Goal: Task Accomplishment & Management: Complete application form

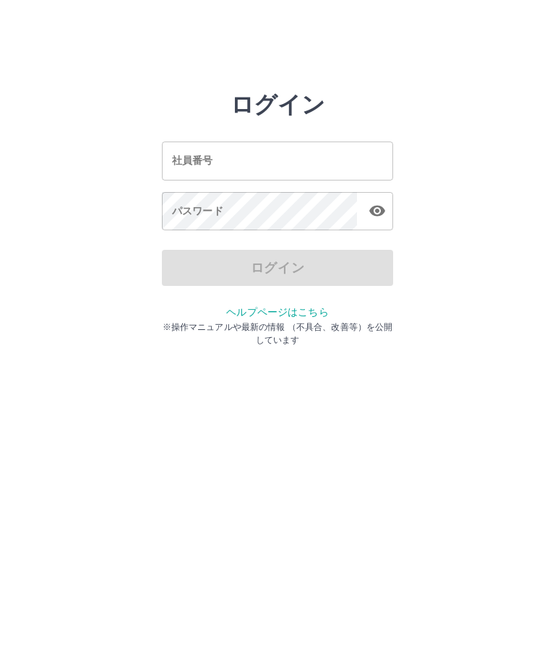
click at [353, 163] on input "社員番号" at bounding box center [277, 161] width 231 height 38
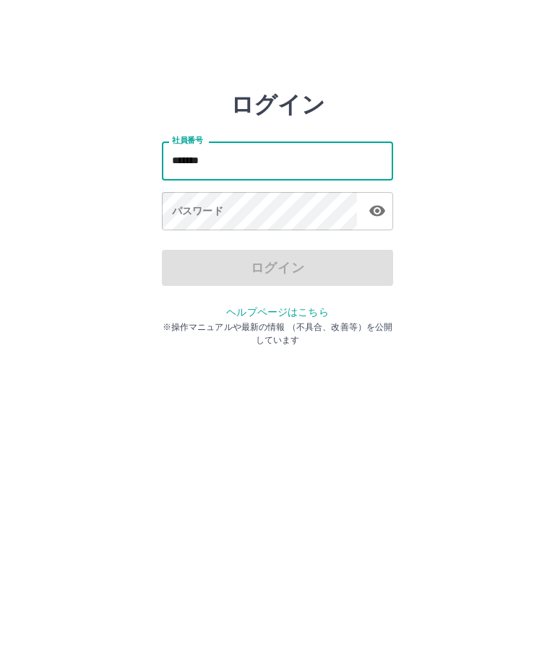
type input "*******"
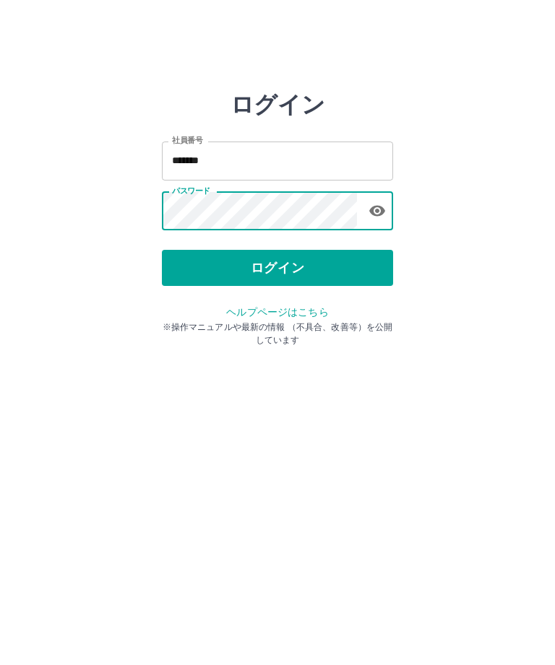
click at [347, 272] on button "ログイン" at bounding box center [277, 268] width 231 height 36
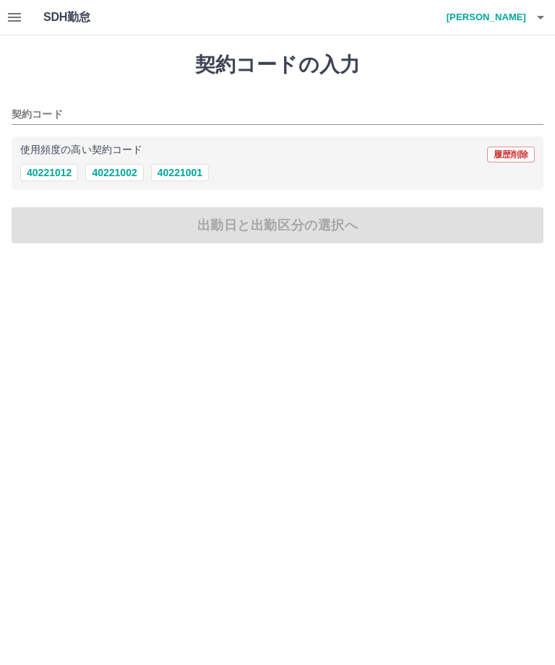
click at [125, 181] on button "40221002" at bounding box center [114, 172] width 58 height 17
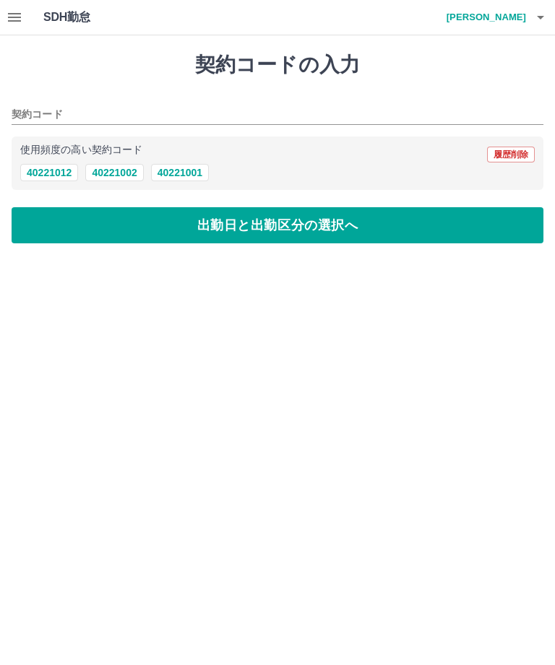
type input "********"
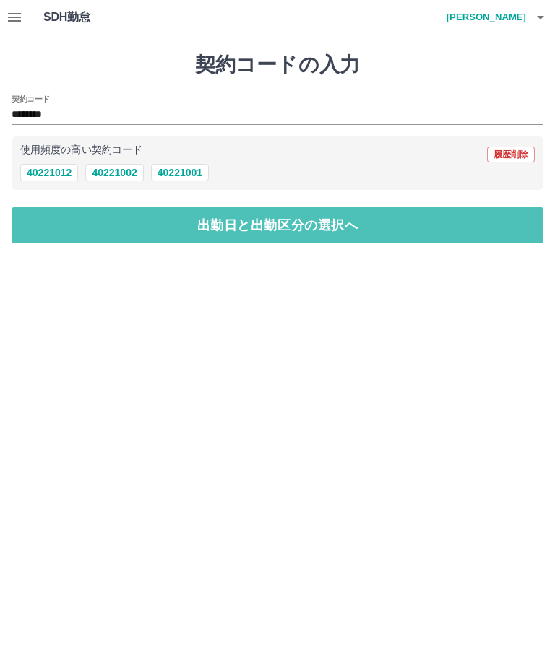
click at [339, 227] on button "出勤日と出勤区分の選択へ" at bounding box center [278, 225] width 532 height 36
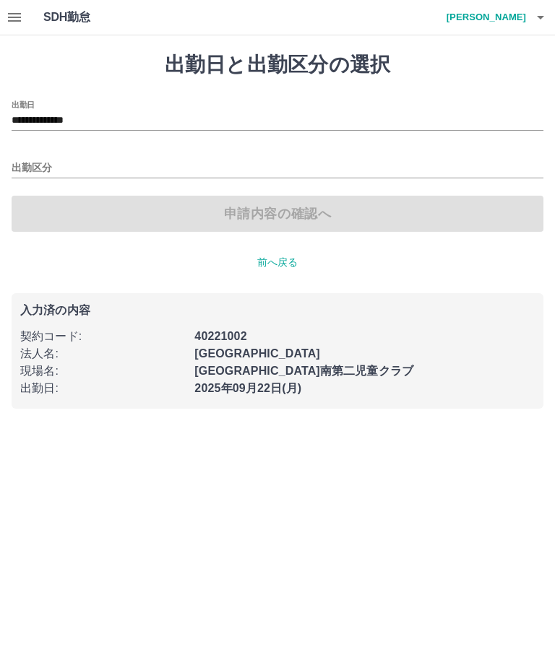
click at [181, 168] on input "出勤区分" at bounding box center [278, 169] width 532 height 18
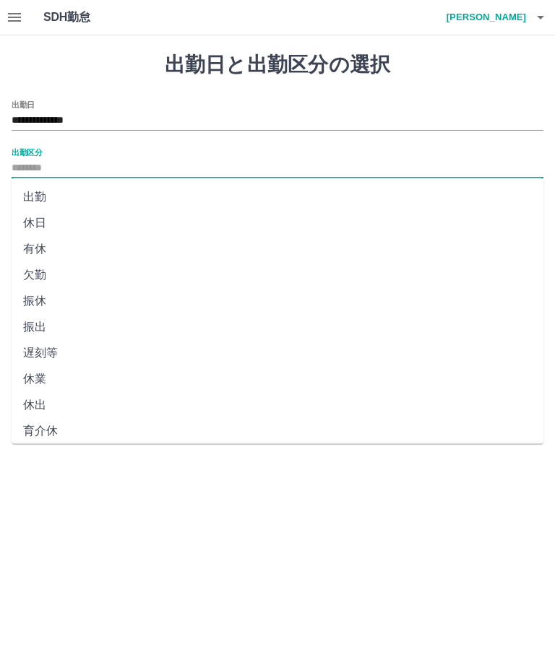
click at [45, 207] on li "出勤" at bounding box center [278, 197] width 532 height 26
type input "**"
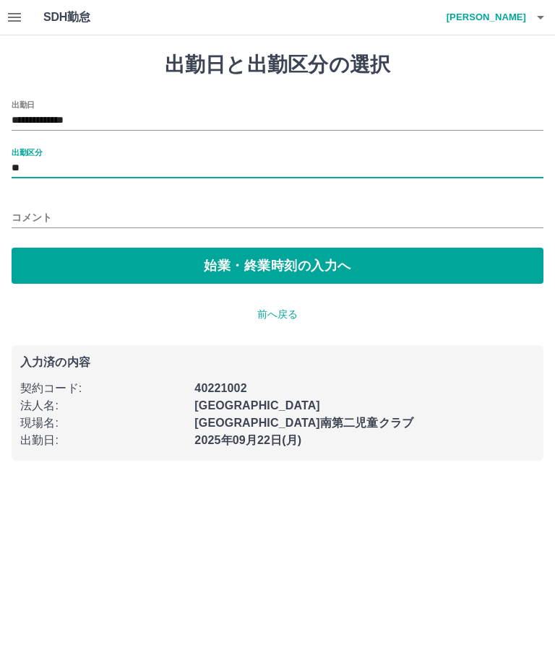
click at [298, 275] on button "始業・終業時刻の入力へ" at bounding box center [278, 266] width 532 height 36
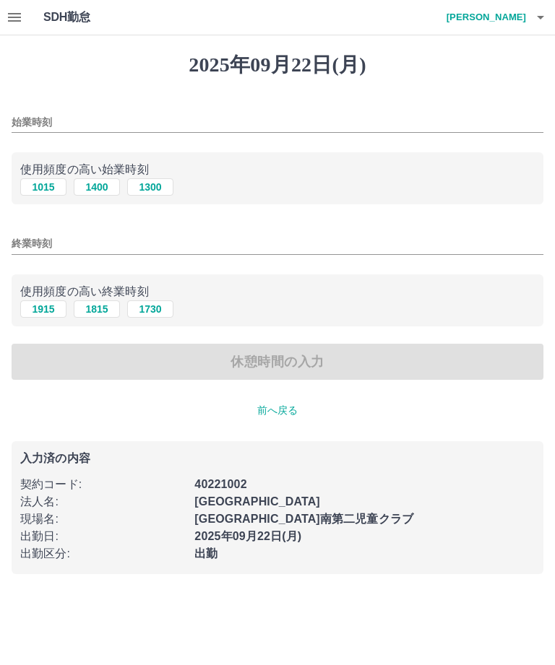
click at [181, 114] on input "始業時刻" at bounding box center [278, 122] width 532 height 21
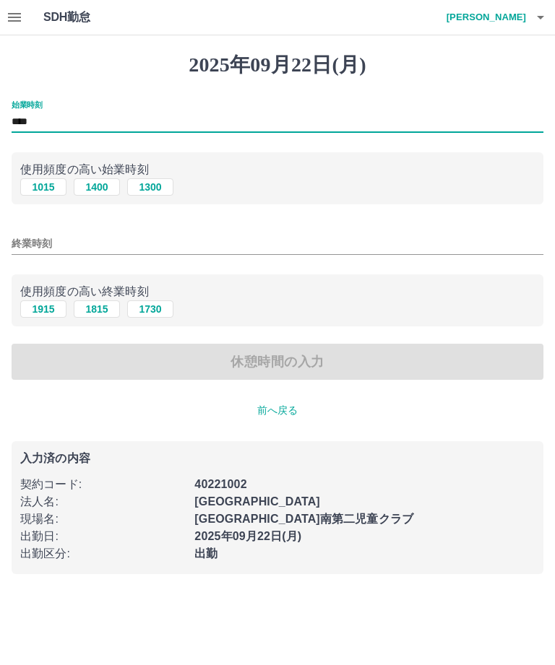
type input "****"
click at [222, 250] on input "終業時刻" at bounding box center [278, 243] width 532 height 21
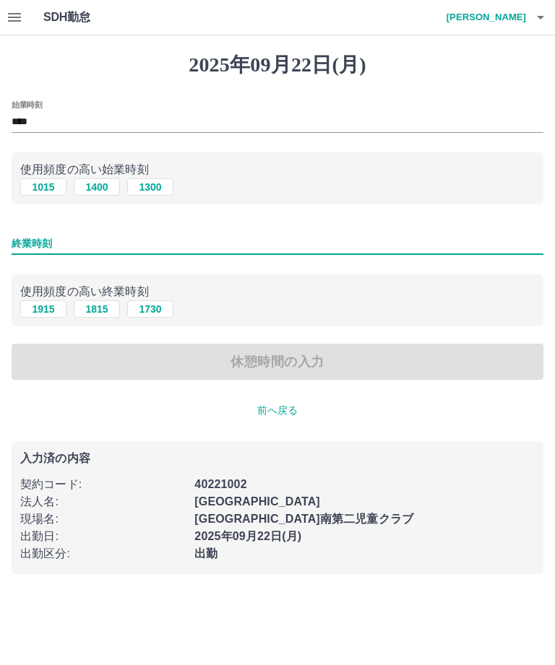
click at [189, 242] on input "終業時刻" at bounding box center [278, 243] width 532 height 21
click at [104, 318] on button "1815" at bounding box center [97, 309] width 46 height 17
type input "****"
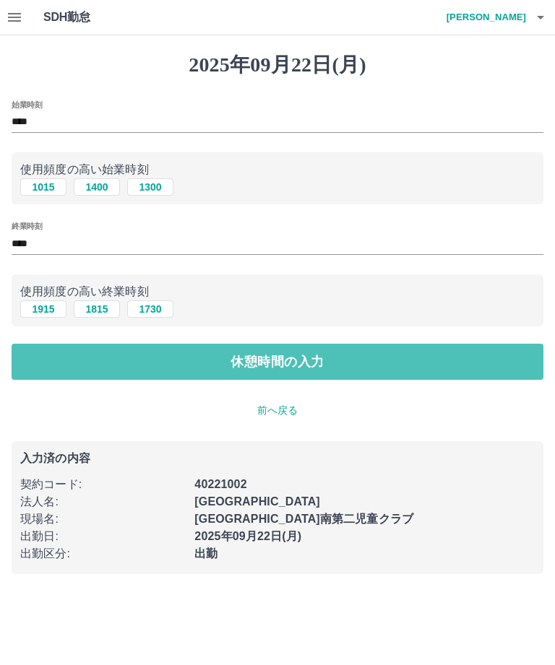
click at [293, 365] on button "休憩時間の入力" at bounding box center [278, 362] width 532 height 36
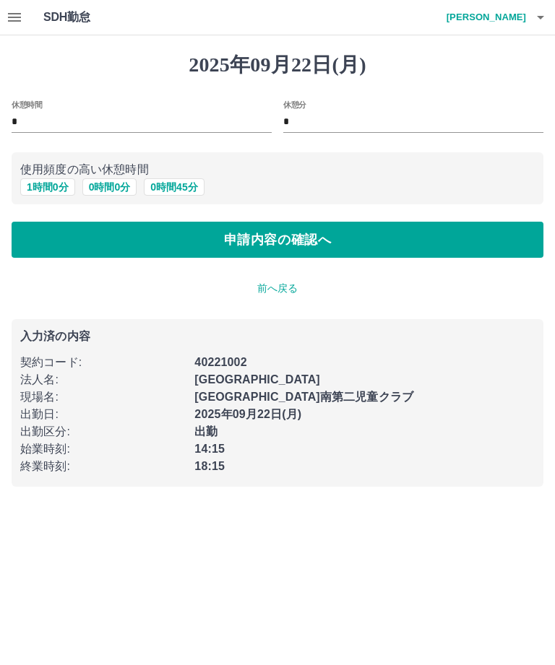
click at [114, 195] on button "0 時間 0 分" at bounding box center [109, 186] width 55 height 17
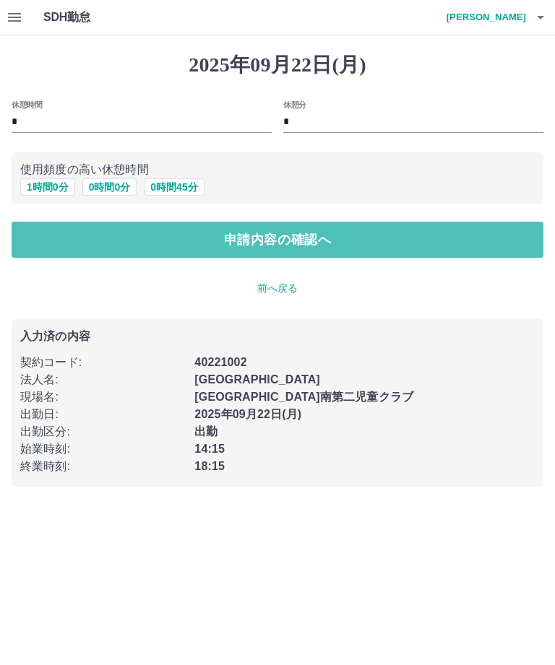
click at [362, 243] on button "申請内容の確認へ" at bounding box center [278, 240] width 532 height 36
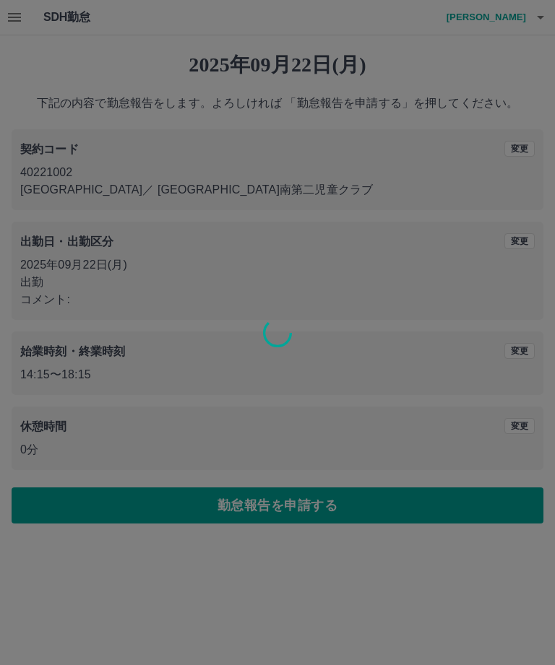
click at [321, 507] on div at bounding box center [277, 332] width 555 height 665
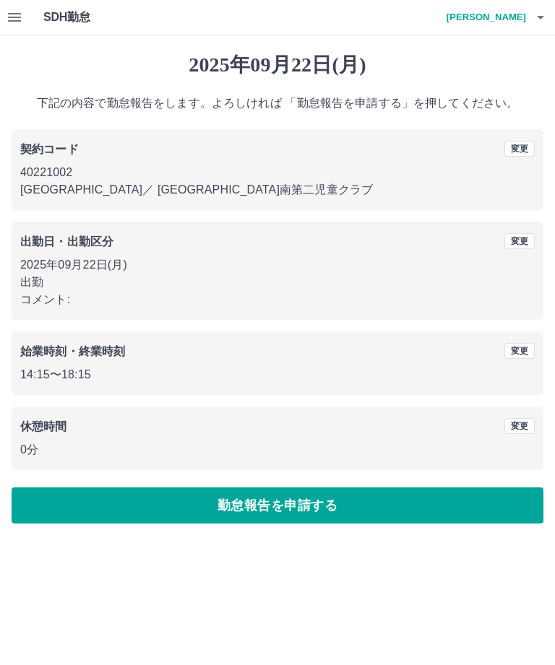
click at [314, 508] on button "勤怠報告を申請する" at bounding box center [278, 506] width 532 height 36
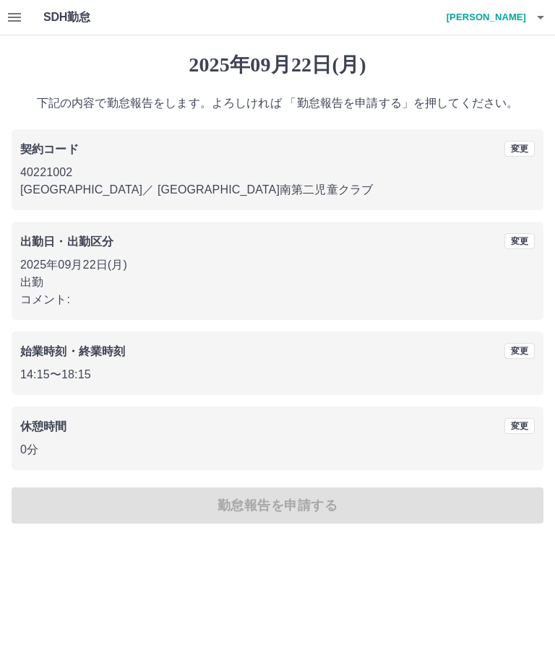
click at [305, 505] on div "2025年09月22日(月) 下記の内容で勤怠報告をします。よろしければ 「勤怠報告を申請する」を押してください。 契約コード 変更 40221002 白岡市…" at bounding box center [277, 288] width 555 height 506
click at [303, 511] on div "2025年09月22日(月) 下記の内容で勤怠報告をします。よろしければ 「勤怠報告を申請する」を押してください。 契約コード 変更 40221002 白岡市…" at bounding box center [277, 288] width 555 height 506
click at [280, 506] on div "2025年09月22日(月) 下記の内容で勤怠報告をします。よろしければ 「勤怠報告を申請する」を押してください。 契約コード 変更 40221002 白岡市…" at bounding box center [277, 288] width 555 height 506
click at [324, 514] on div "2025年09月22日(月) 下記の内容で勤怠報告をします。よろしければ 「勤怠報告を申請する」を押してください。 契約コード 変更 40221002 白岡市…" at bounding box center [277, 288] width 555 height 506
click at [309, 504] on div "2025年09月22日(月) 下記の内容で勤怠報告をします。よろしければ 「勤怠報告を申請する」を押してください。 契約コード 変更 40221002 白岡市…" at bounding box center [277, 288] width 555 height 506
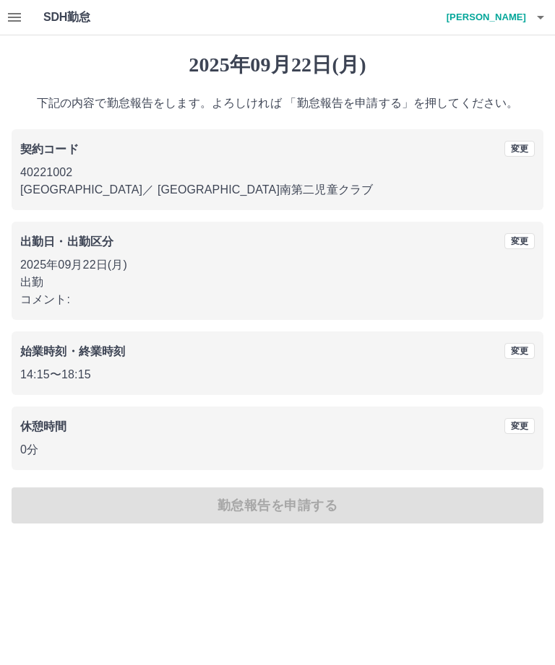
click at [263, 504] on div "2025年09月22日(月) 下記の内容で勤怠報告をします。よろしければ 「勤怠報告を申請する」を押してください。 契約コード 変更 40221002 白岡市…" at bounding box center [277, 288] width 555 height 506
click at [331, 504] on div "2025年09月22日(月) 下記の内容で勤怠報告をします。よろしければ 「勤怠報告を申請する」を押してください。 契約コード 変更 40221002 白岡市…" at bounding box center [277, 288] width 555 height 506
click at [295, 510] on div "2025年09月22日(月) 下記の内容で勤怠報告をします。よろしければ 「勤怠報告を申請する」を押してください。 契約コード 変更 40221002 白岡市…" at bounding box center [277, 288] width 555 height 506
click at [273, 509] on div "2025年09月22日(月) 下記の内容で勤怠報告をします。よろしければ 「勤怠報告を申請する」を押してください。 契約コード 変更 40221002 白岡市…" at bounding box center [277, 288] width 555 height 506
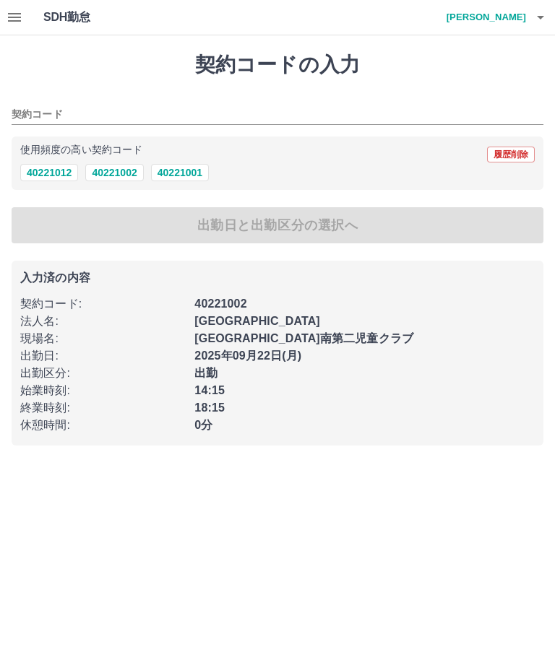
type input "********"
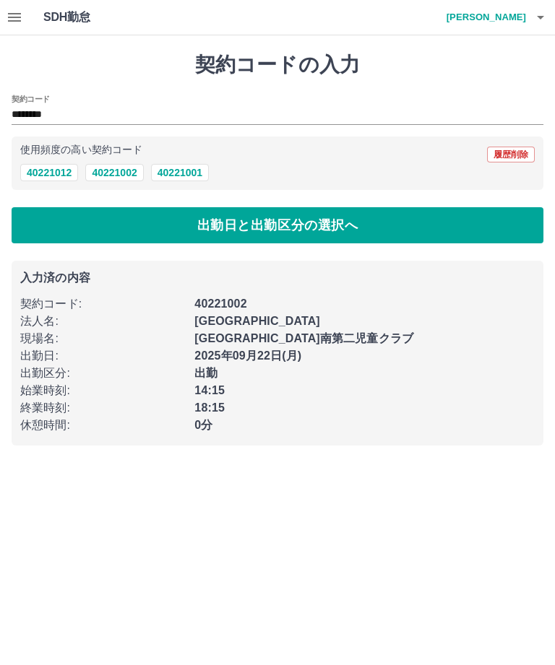
click at [434, 400] on div "18:15" at bounding box center [360, 404] width 349 height 26
click at [431, 224] on button "出勤日と出勤区分の選択へ" at bounding box center [278, 225] width 532 height 36
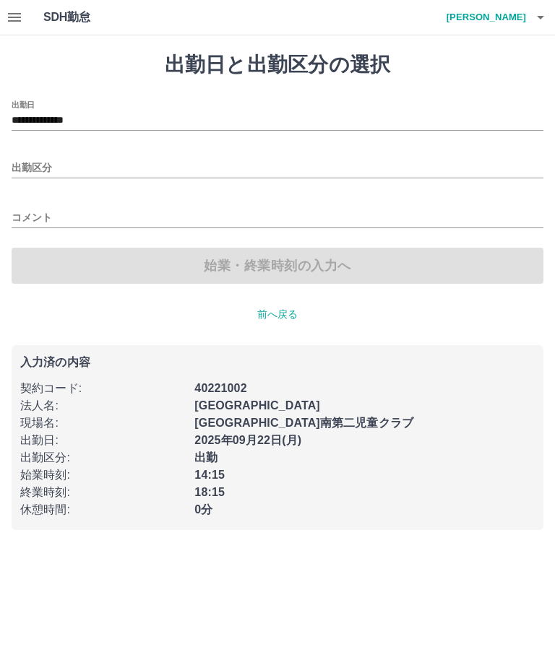
type input "**"
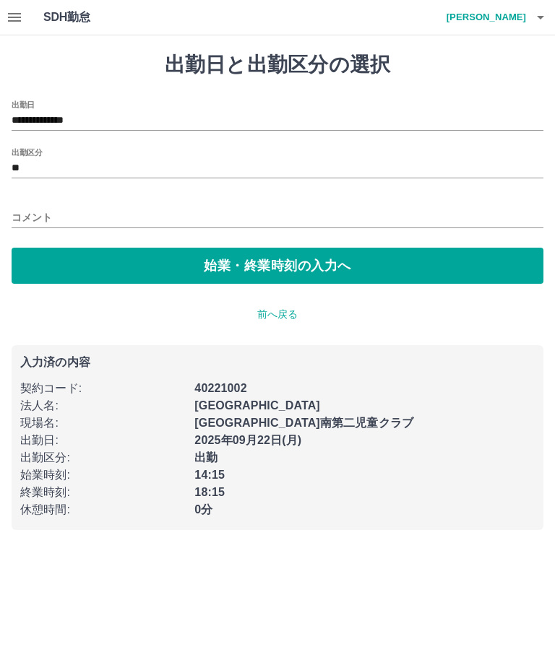
click at [205, 117] on input "**********" at bounding box center [278, 121] width 532 height 18
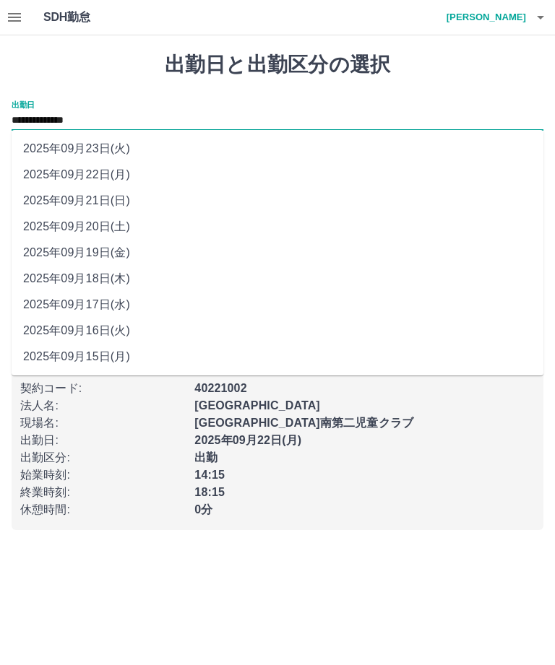
click at [403, 243] on li "2025年09月19日(金)" at bounding box center [278, 253] width 532 height 26
type input "**********"
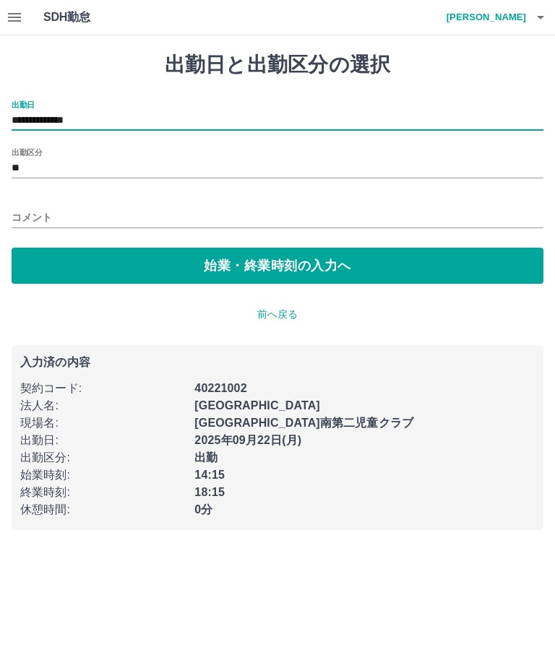
click at [454, 471] on div "14:15" at bounding box center [360, 471] width 349 height 26
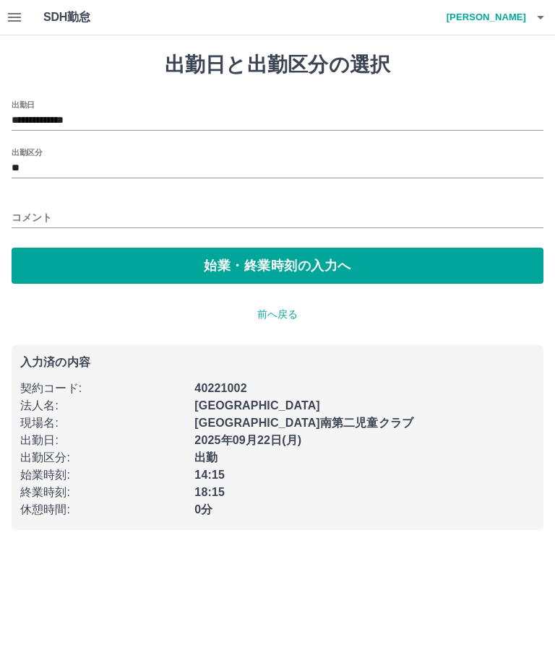
click at [106, 271] on button "始業・終業時刻の入力へ" at bounding box center [278, 266] width 532 height 36
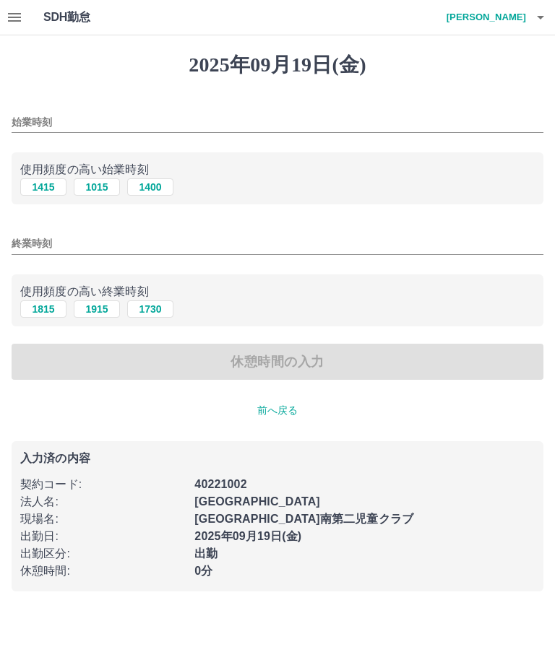
click at [191, 609] on html "SDH勤怠 大島　恵子 2025年09月19日(金) 始業時刻 使用頻度の高い始業時刻 1415 1015 1400 終業時刻 使用頻度の高い終業時刻 181…" at bounding box center [277, 304] width 555 height 609
click at [276, 408] on p "前へ戻る" at bounding box center [278, 410] width 532 height 15
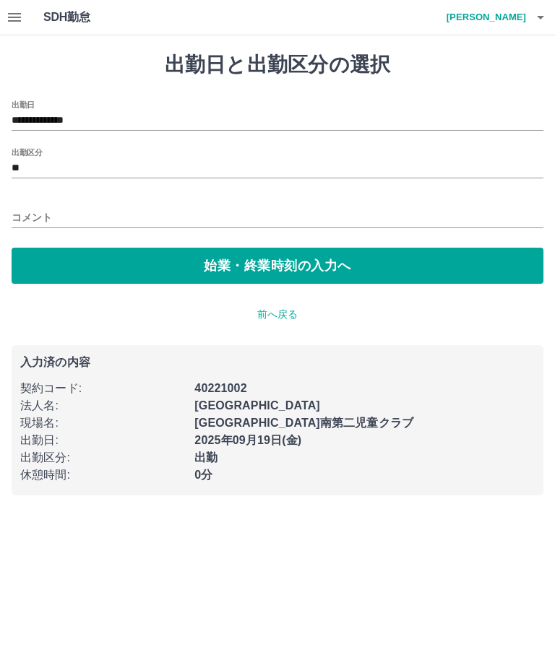
click at [267, 322] on p "前へ戻る" at bounding box center [278, 314] width 532 height 15
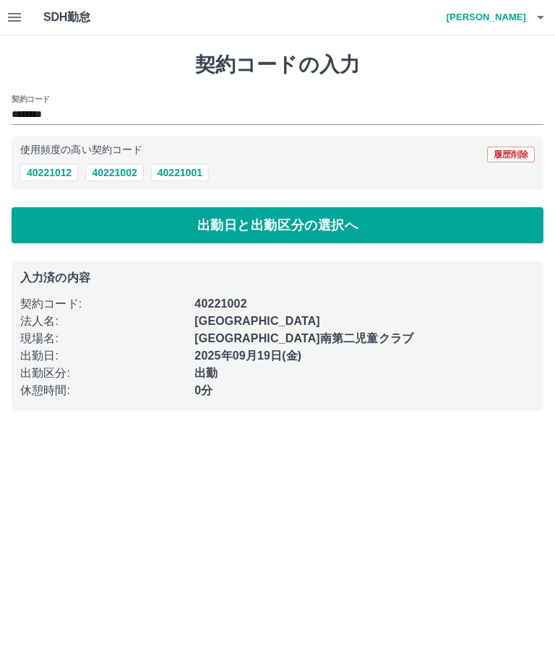
click at [421, 228] on button "出勤日と出勤区分の選択へ" at bounding box center [278, 225] width 532 height 36
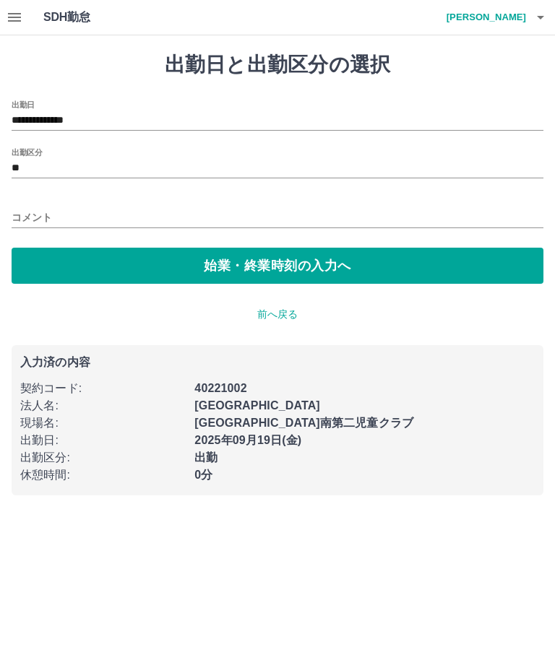
click at [51, 121] on input "**********" at bounding box center [278, 121] width 532 height 18
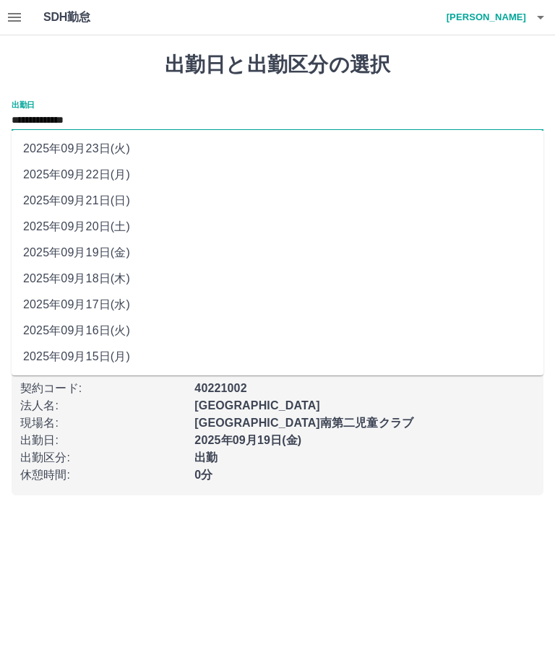
click at [137, 184] on li "2025年09月22日(月)" at bounding box center [278, 175] width 532 height 26
type input "**********"
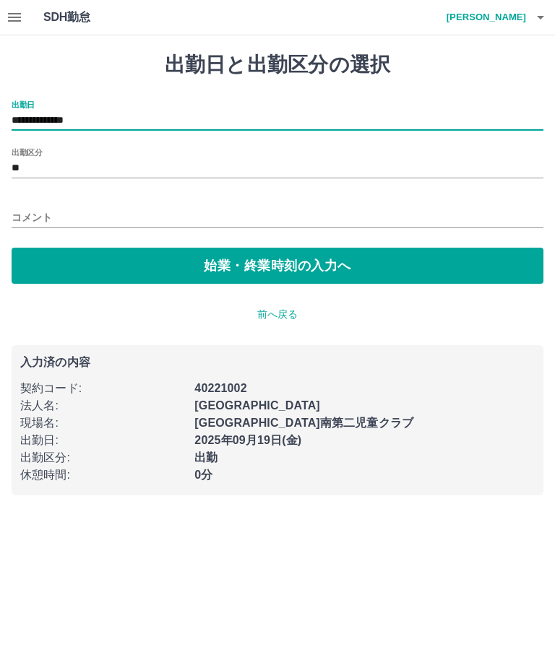
click at [162, 162] on input "**" at bounding box center [278, 169] width 532 height 18
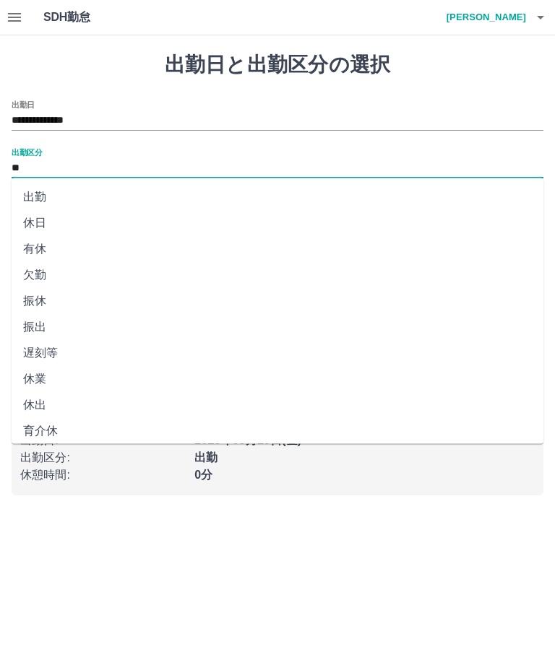
click at [49, 204] on li "出勤" at bounding box center [278, 197] width 532 height 26
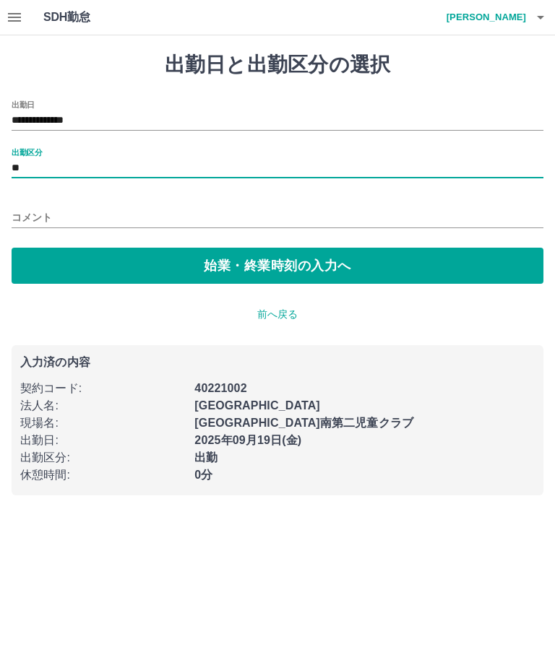
click at [288, 270] on button "始業・終業時刻の入力へ" at bounding box center [278, 266] width 532 height 36
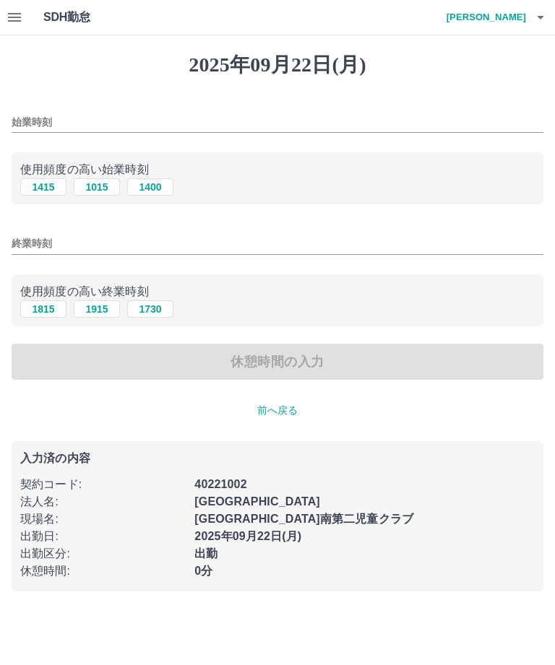
click at [191, 121] on input "始業時刻" at bounding box center [278, 122] width 532 height 21
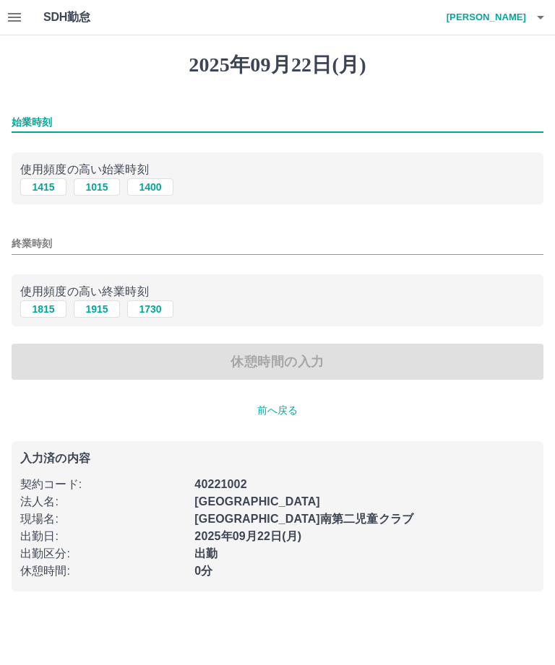
click at [50, 186] on button "1415" at bounding box center [43, 186] width 46 height 17
type input "****"
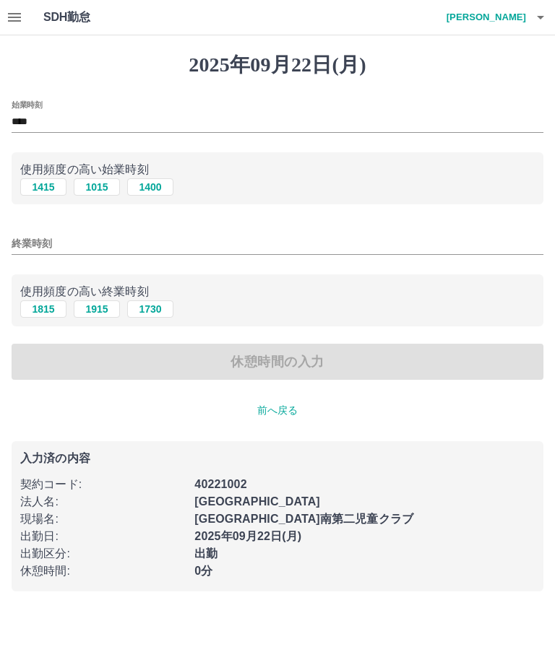
click at [152, 241] on input "終業時刻" at bounding box center [278, 243] width 532 height 21
click at [56, 316] on button "1815" at bounding box center [43, 309] width 46 height 17
type input "****"
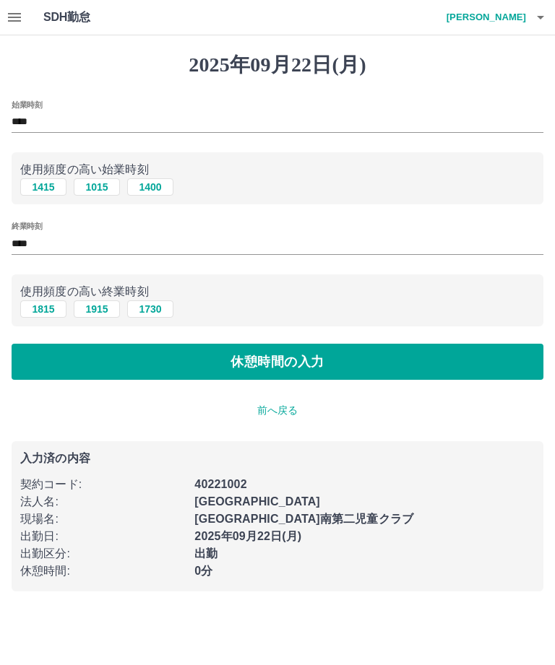
click at [296, 369] on button "休憩時間の入力" at bounding box center [278, 362] width 532 height 36
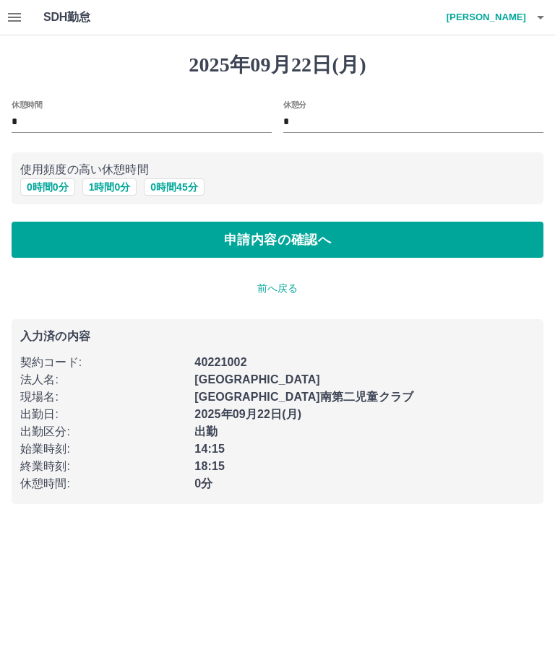
click at [56, 192] on button "0 時間 0 分" at bounding box center [47, 186] width 55 height 17
click at [405, 238] on button "申請内容の確認へ" at bounding box center [278, 240] width 532 height 36
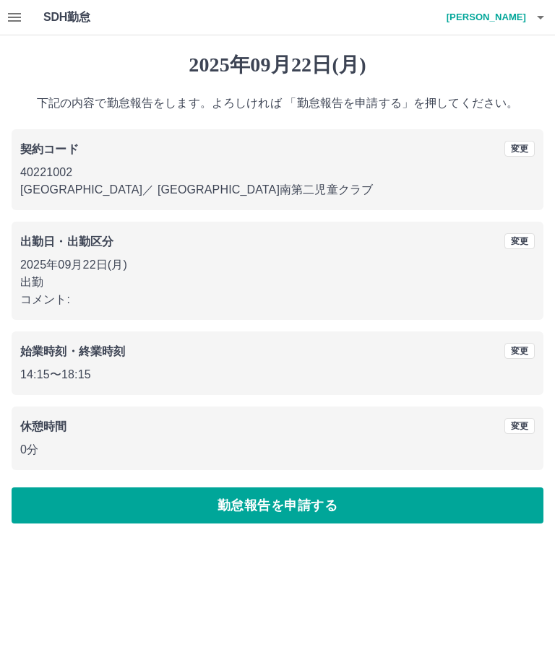
click at [339, 511] on button "勤怠報告を申請する" at bounding box center [278, 506] width 532 height 36
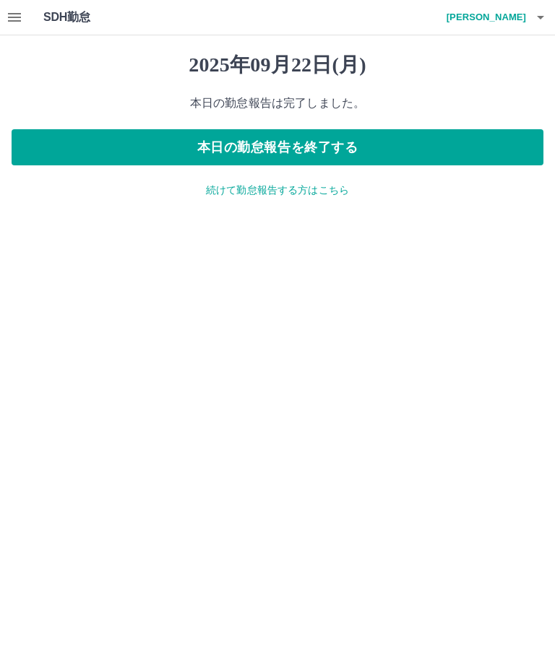
click at [455, 145] on button "本日の勤怠報告を終了する" at bounding box center [278, 147] width 532 height 36
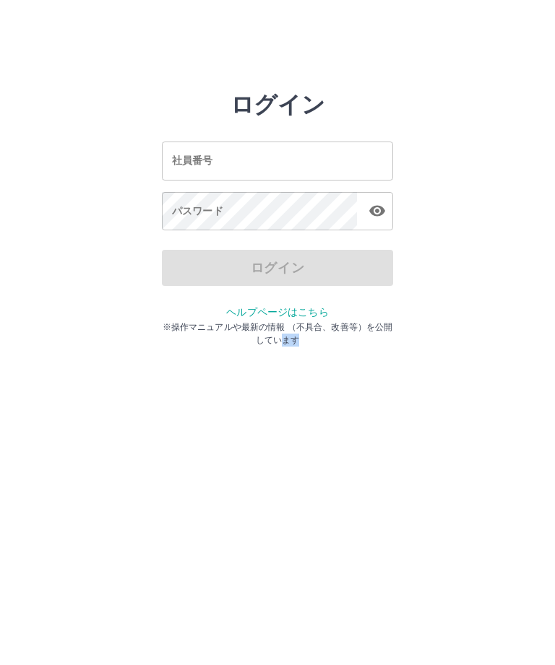
click at [438, 322] on html "ログイン 社員番号 社員番号 パスワード パスワード ログイン ヘルプページはこちら ※操作マニュアルや最新の情報 （不具合、改善等）を公開しています" at bounding box center [277, 161] width 555 height 322
click at [380, 322] on html "ログイン 社員番号 社員番号 パスワード パスワード ログイン ヘルプページはこちら ※操作マニュアルや最新の情報 （不具合、改善等）を公開しています" at bounding box center [277, 161] width 555 height 322
click at [353, 165] on input "社員番号" at bounding box center [277, 161] width 231 height 38
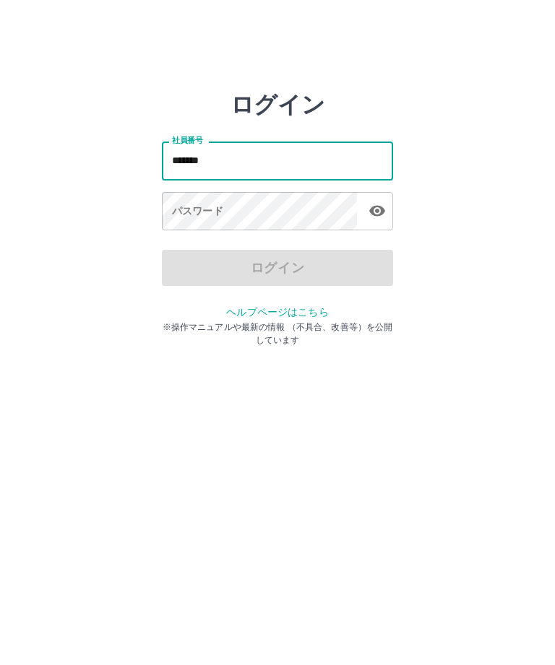
type input "*******"
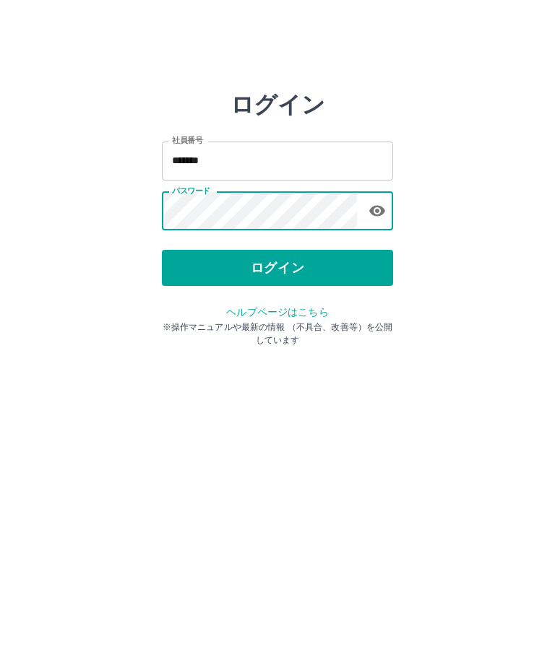
click at [306, 282] on button "ログイン" at bounding box center [277, 268] width 231 height 36
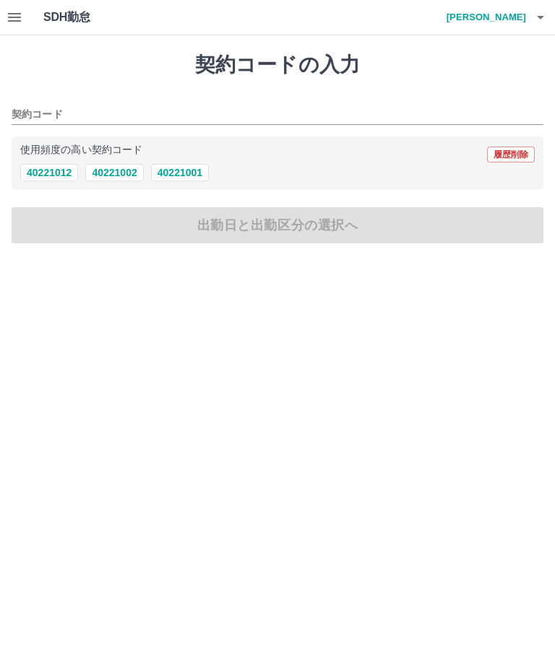
click at [509, 15] on h4 "[PERSON_NAME]" at bounding box center [482, 17] width 87 height 35
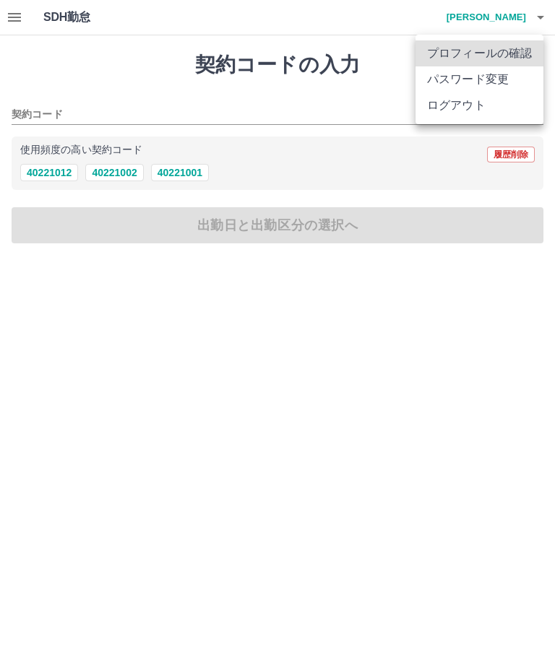
click at [19, 20] on div at bounding box center [277, 332] width 555 height 665
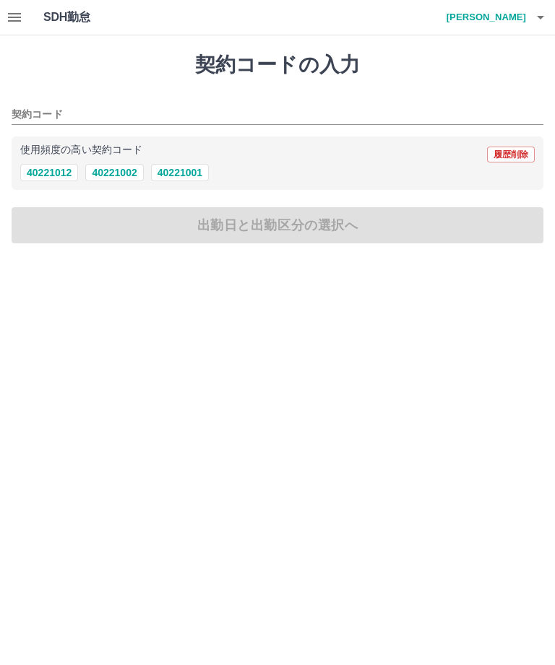
click at [25, 27] on button "button" at bounding box center [14, 17] width 29 height 35
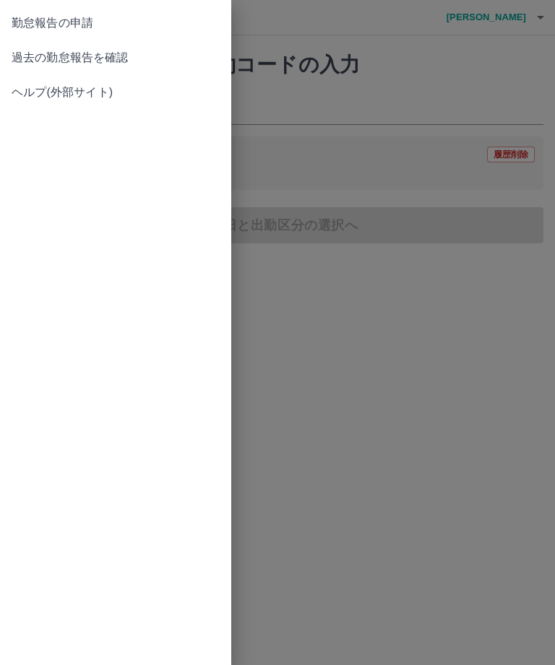
click at [121, 62] on span "過去の勤怠報告を確認" at bounding box center [116, 57] width 208 height 17
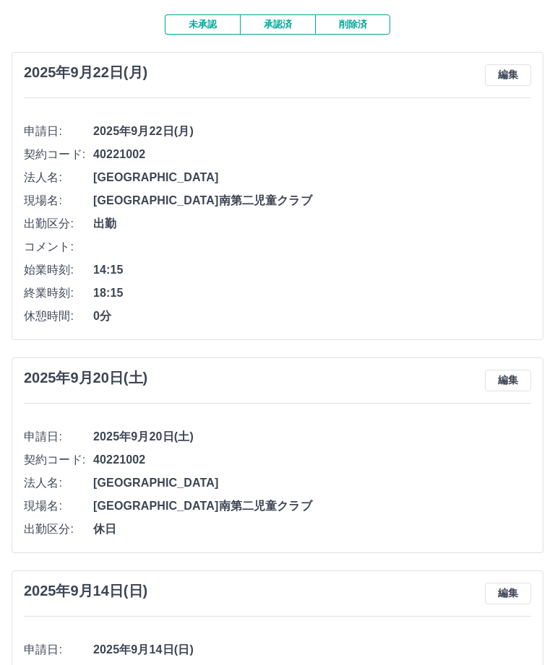
scroll to position [78, 0]
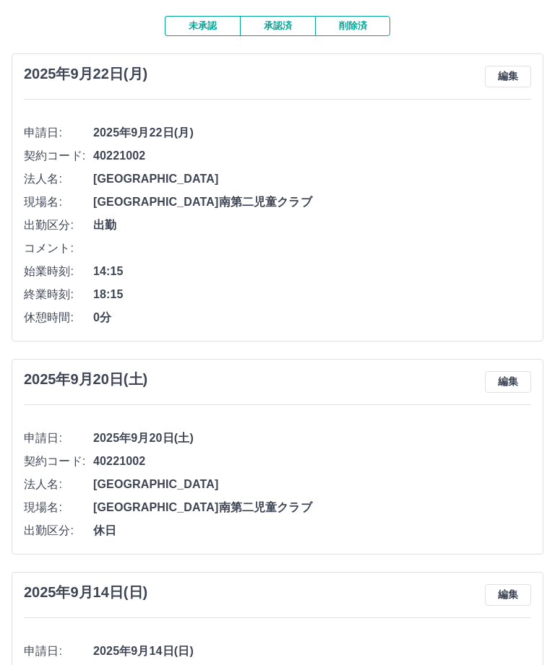
click at [379, 509] on span "白岡市南第二児童クラブ" at bounding box center [312, 508] width 438 height 17
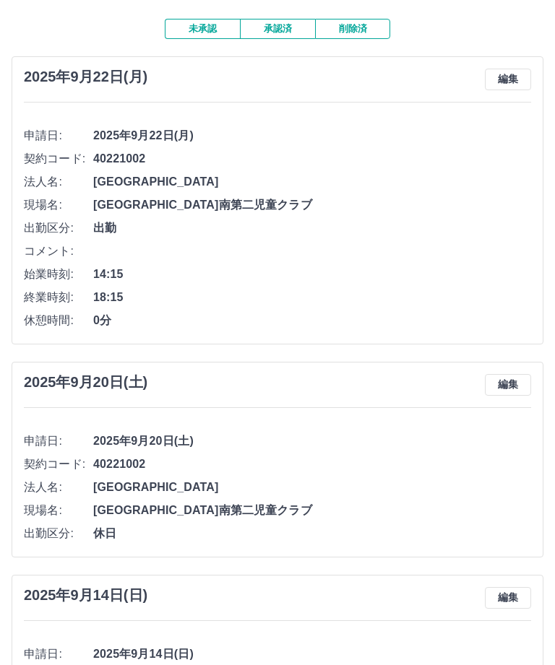
scroll to position [0, 0]
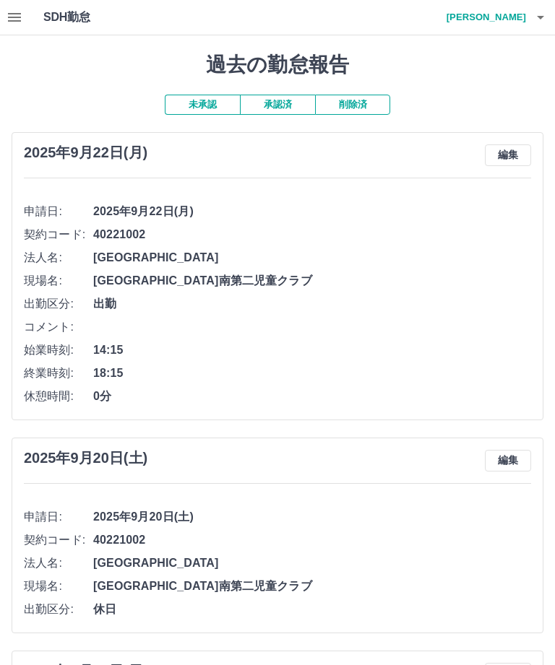
click at [18, 21] on icon "button" at bounding box center [14, 17] width 13 height 9
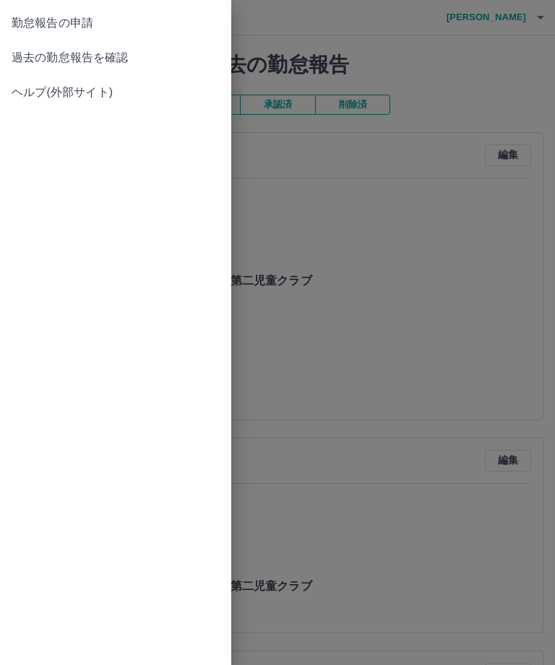
click at [126, 66] on span "過去の勤怠報告を確認" at bounding box center [116, 57] width 208 height 17
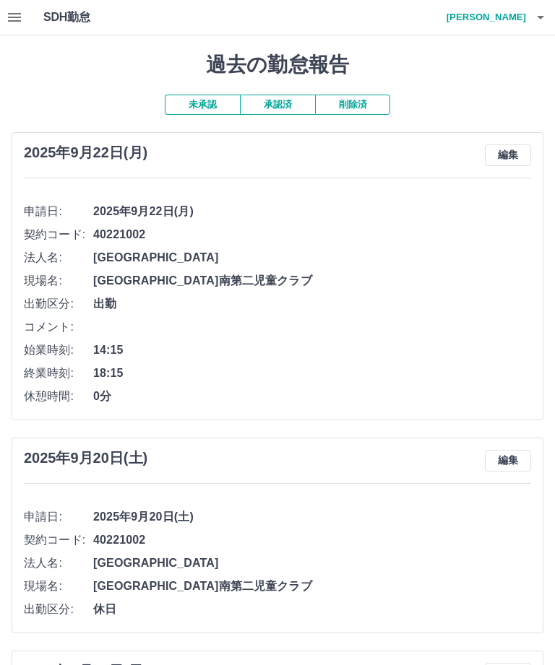
click at [290, 145] on div "2025年9月22日(月) 編集" at bounding box center [277, 156] width 507 height 22
click at [210, 106] on button "未承認" at bounding box center [202, 105] width 75 height 20
click at [281, 111] on button "承認済" at bounding box center [277, 105] width 75 height 20
click at [393, 259] on span "白岡市" at bounding box center [312, 257] width 438 height 17
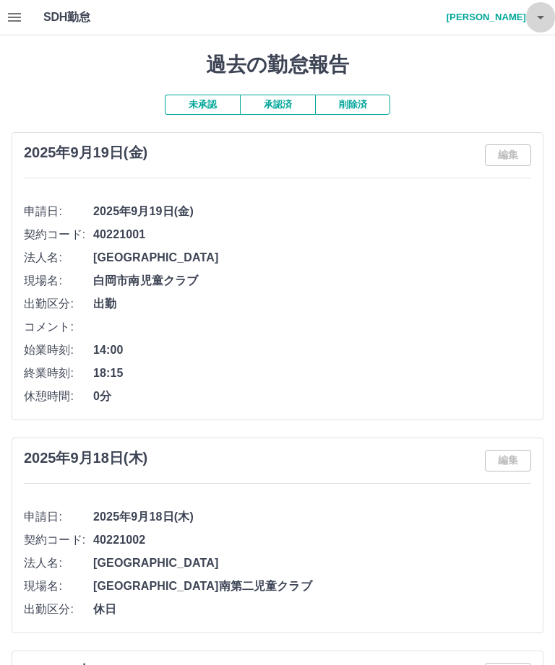
click at [551, 18] on button "button" at bounding box center [540, 17] width 29 height 35
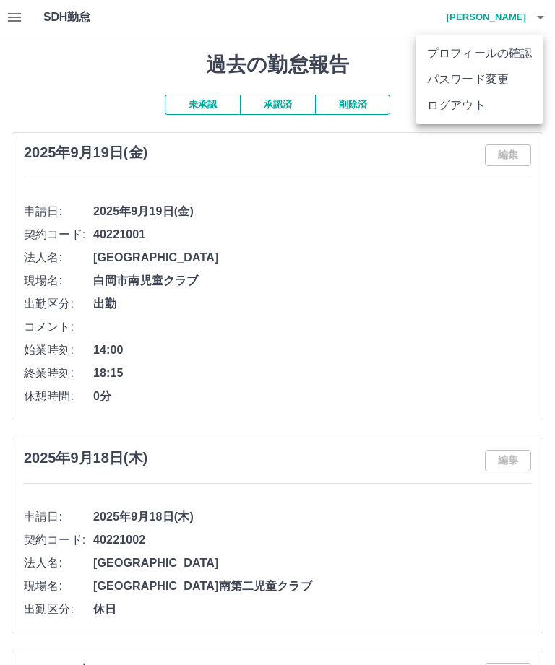
click at [477, 116] on li "ログアウト" at bounding box center [479, 105] width 128 height 26
